Goal: Register for event/course

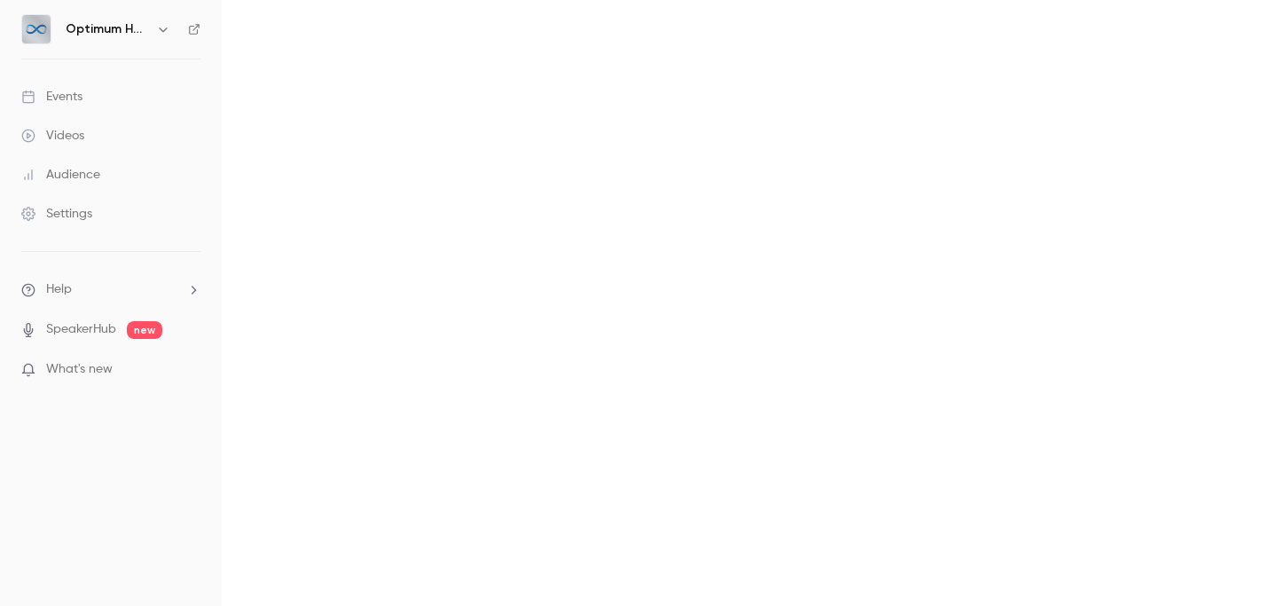
drag, startPoint x: 310, startPoint y: 55, endPoint x: 405, endPoint y: 340, distance: 300.8
click at [371, 255] on main at bounding box center [749, 303] width 1055 height 606
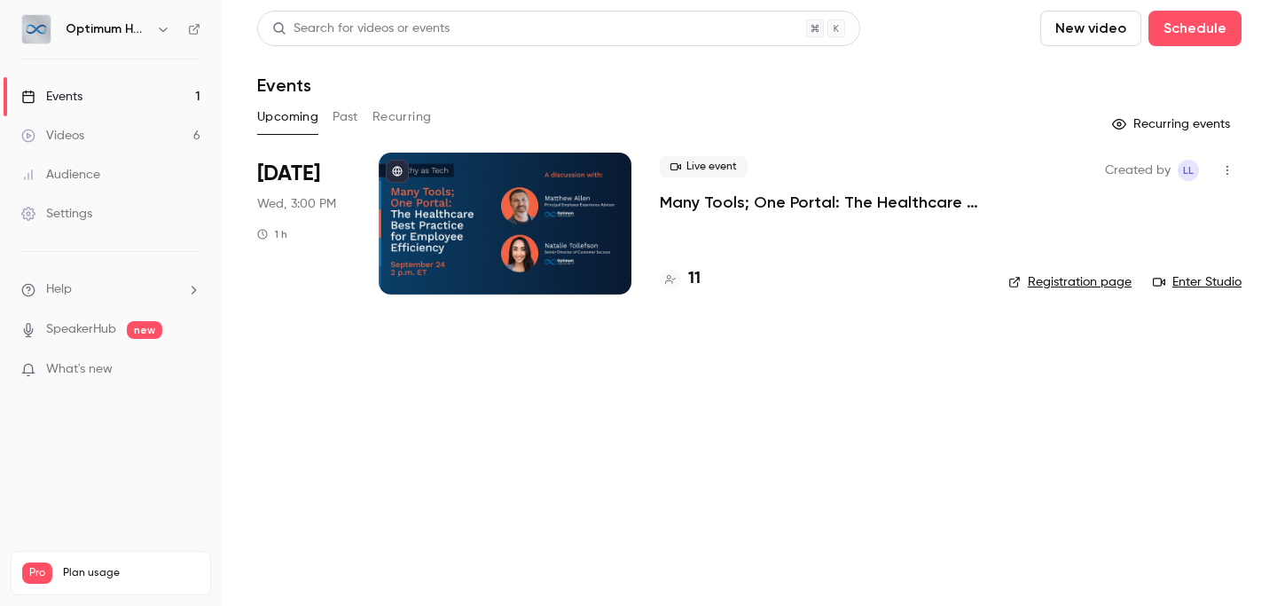
click at [735, 202] on p "Many Tools; One Portal: The Healthcare Best Practice for Employee Efficiency" at bounding box center [820, 202] width 320 height 21
click at [1211, 281] on link "Enter Studio" at bounding box center [1197, 282] width 89 height 18
click at [1070, 280] on link "Registration page" at bounding box center [1069, 282] width 123 height 18
click at [1227, 285] on link "Enter Studio" at bounding box center [1197, 282] width 89 height 18
